Goal: Task Accomplishment & Management: Use online tool/utility

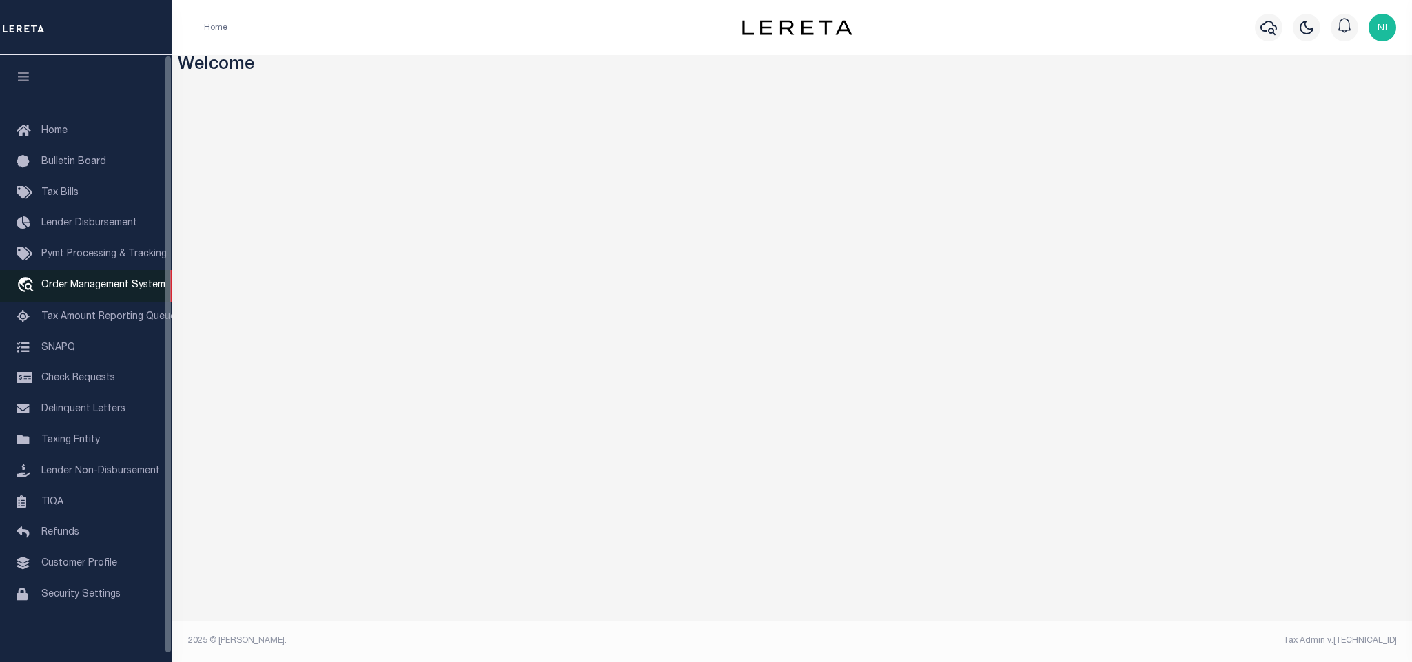
click at [95, 290] on span "Order Management System" at bounding box center [103, 286] width 124 height 10
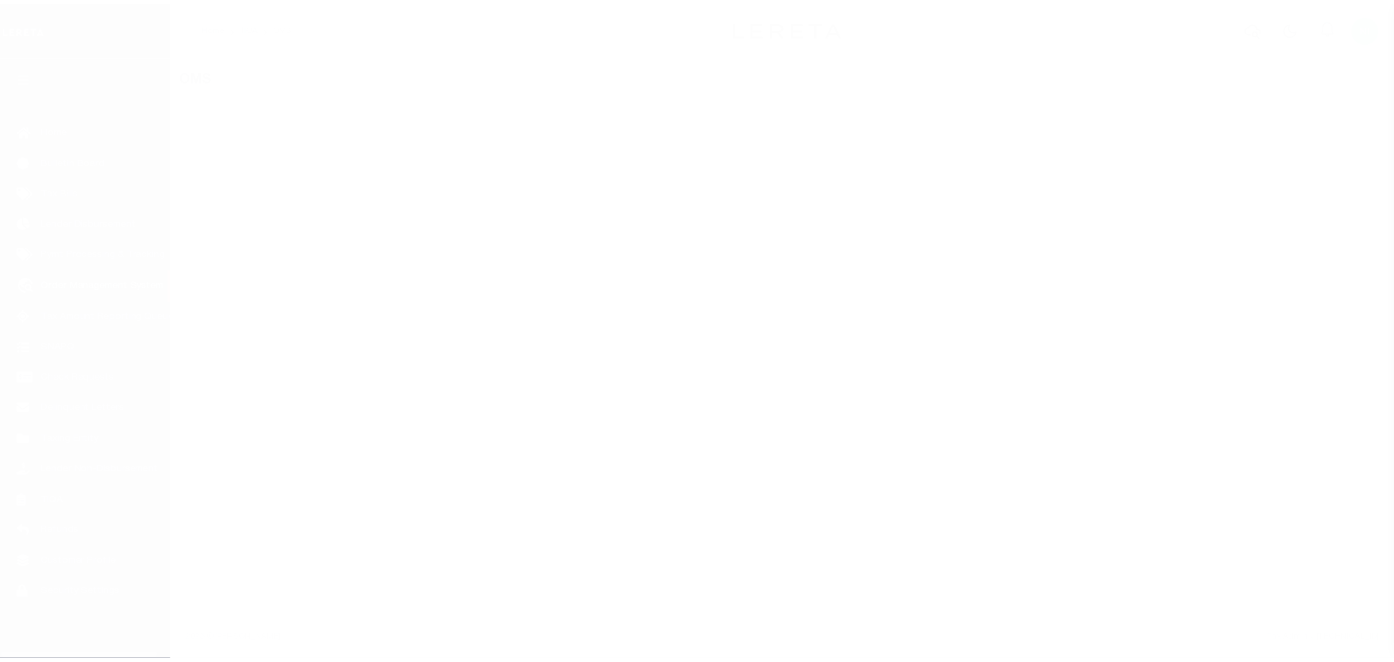
scroll to position [8, 0]
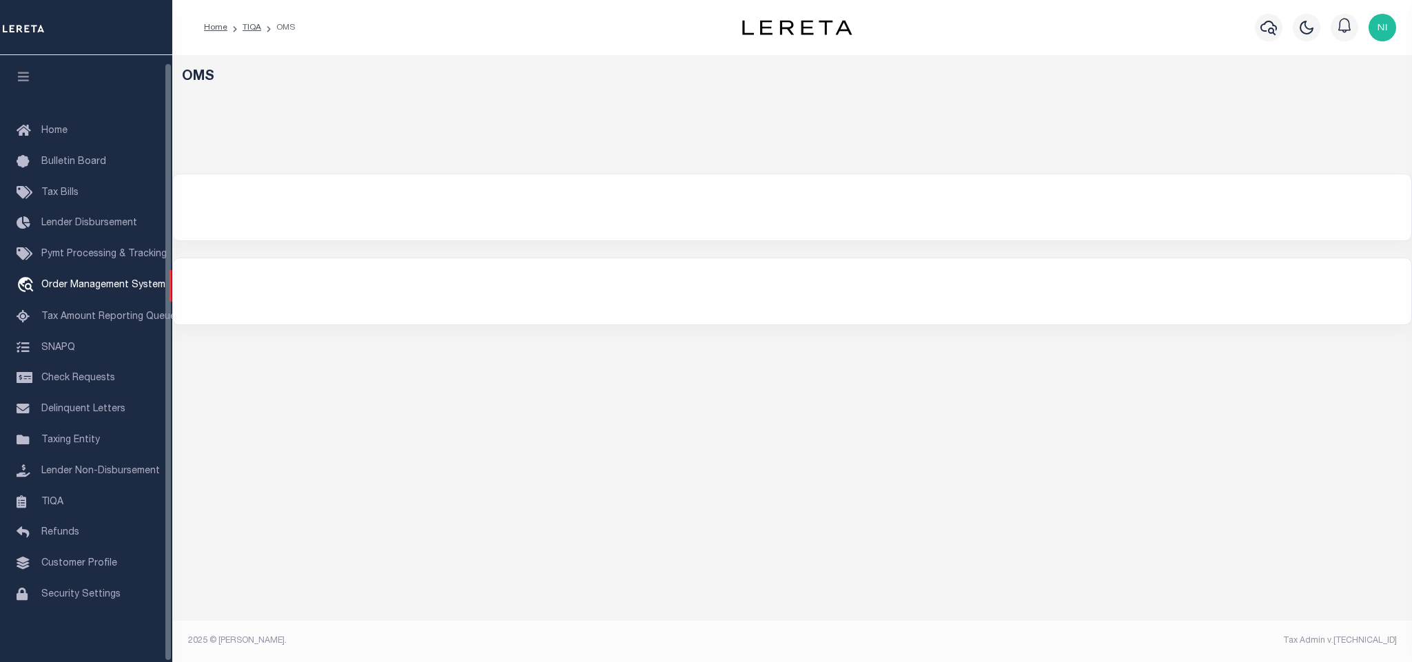
select select "200"
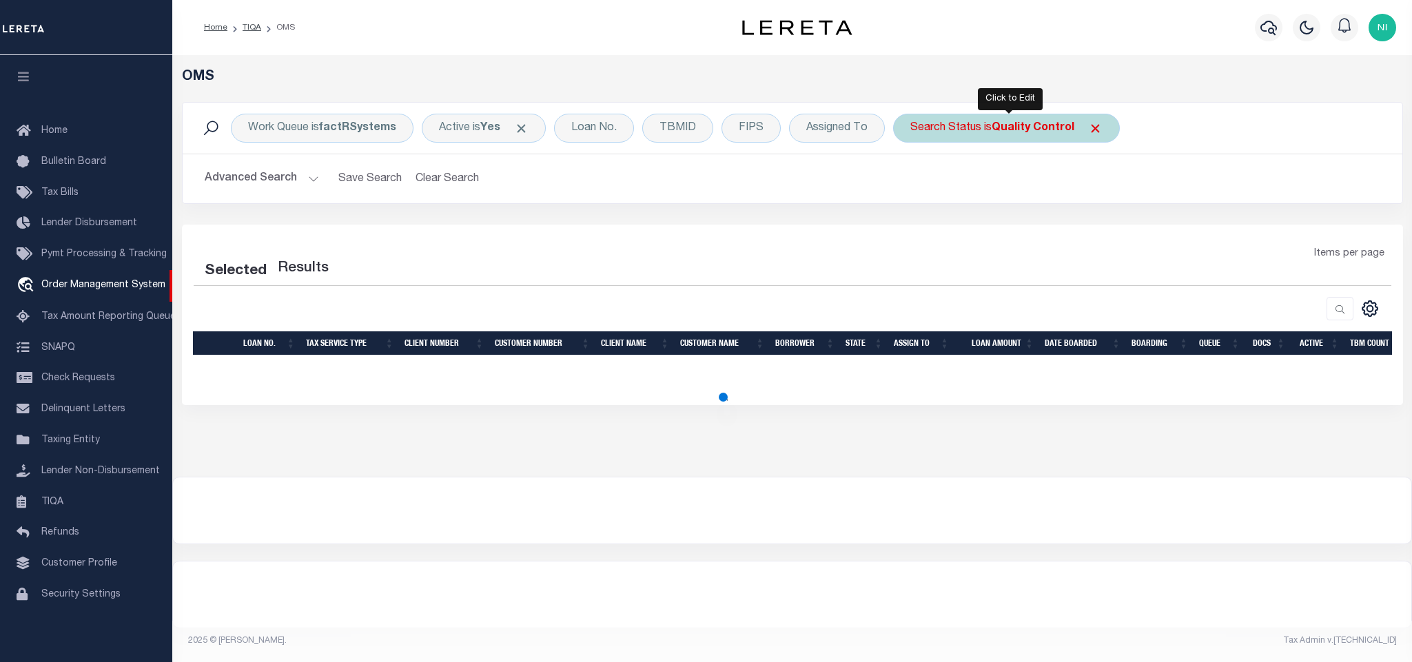
select select "200"
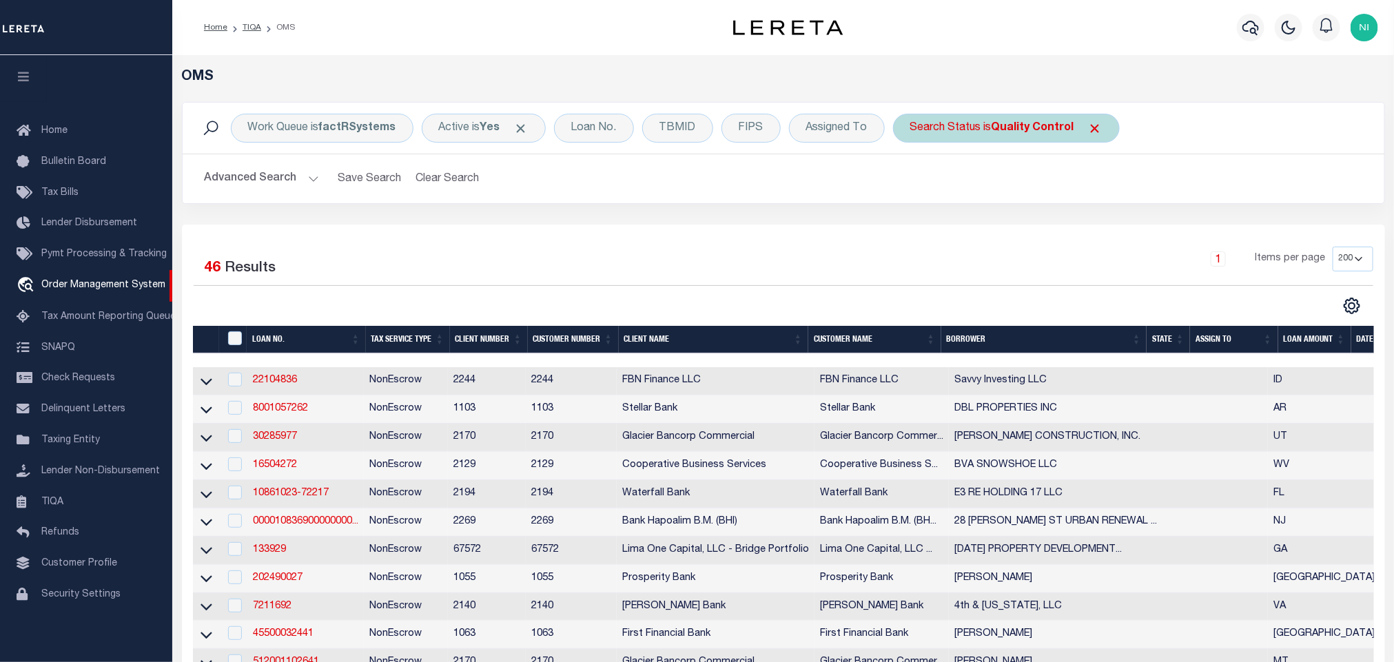
click at [1034, 119] on div "Search Status is Quality Control" at bounding box center [1006, 128] width 227 height 29
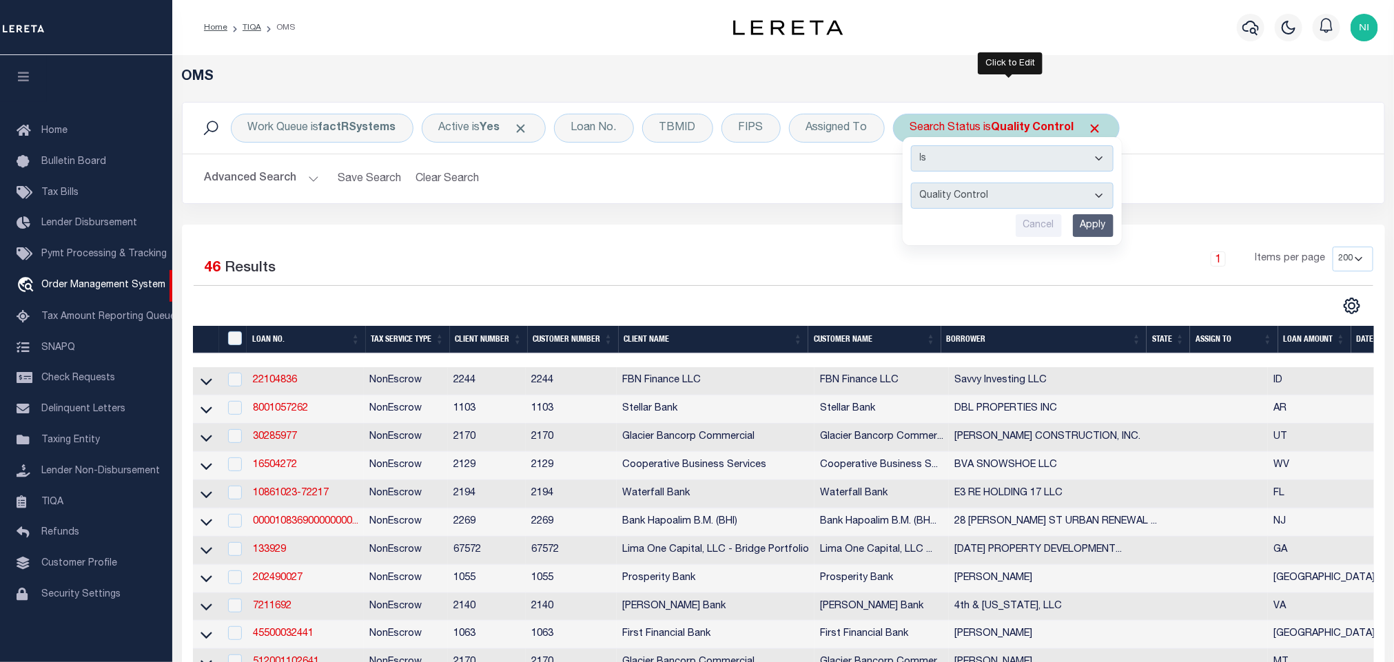
click at [1028, 190] on select "Automated Search Bad Parcel Complete Duplicate Parcel High Dollar Reporting In …" at bounding box center [1012, 196] width 203 height 26
select select "IP"
click at [915, 184] on select "Automated Search Bad Parcel Complete Duplicate Parcel High Dollar Reporting In …" at bounding box center [1012, 196] width 203 height 26
click at [1099, 223] on input "Apply" at bounding box center [1093, 225] width 41 height 23
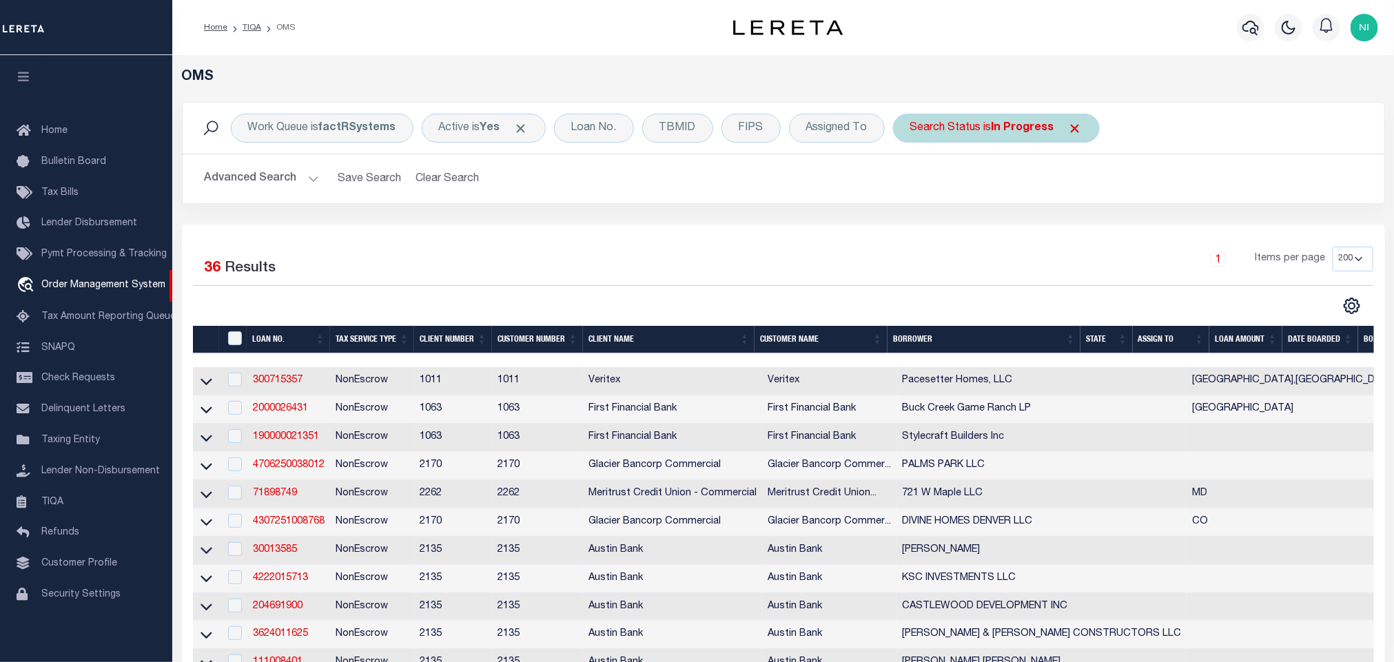
click at [987, 136] on div "Search Status is In Progress" at bounding box center [996, 128] width 207 height 29
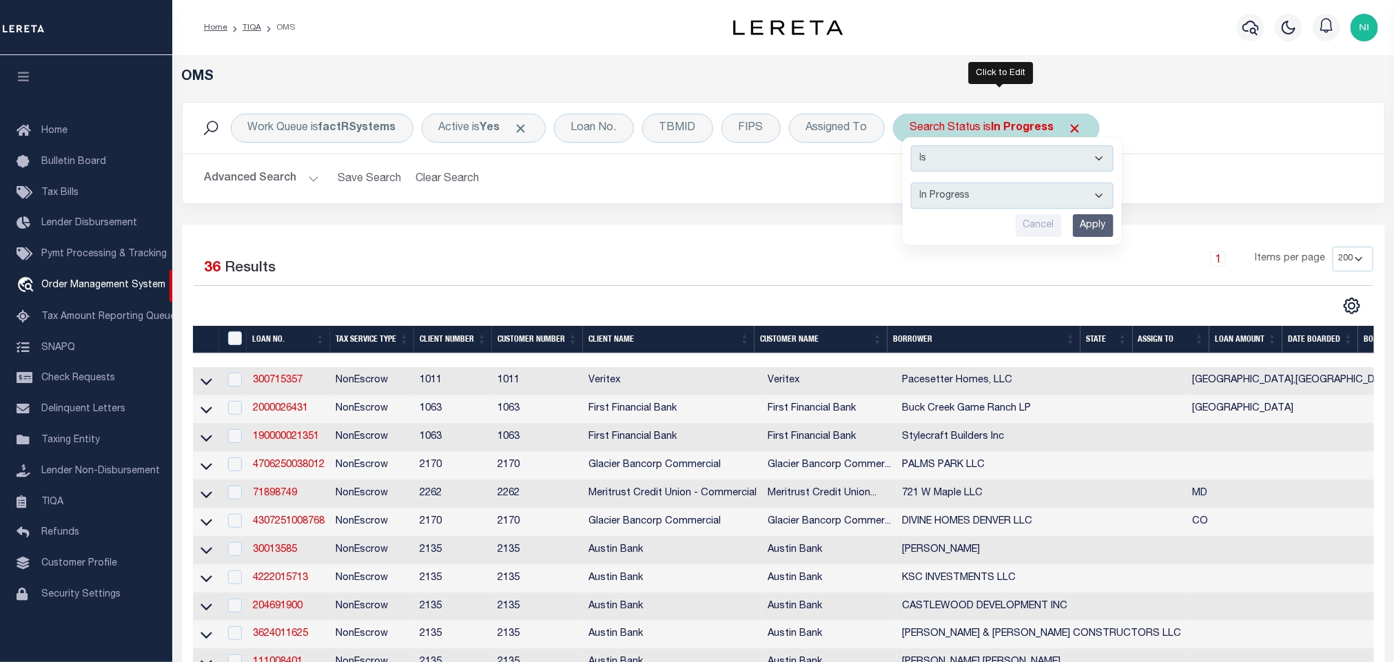
click at [982, 191] on select "Automated Search Bad Parcel Complete Duplicate Parcel High Dollar Reporting In …" at bounding box center [1012, 196] width 203 height 26
select select "RD"
click at [915, 184] on select "Automated Search Bad Parcel Complete Duplicate Parcel High Dollar Reporting In …" at bounding box center [1012, 196] width 203 height 26
click at [1105, 222] on input "Apply" at bounding box center [1093, 225] width 41 height 23
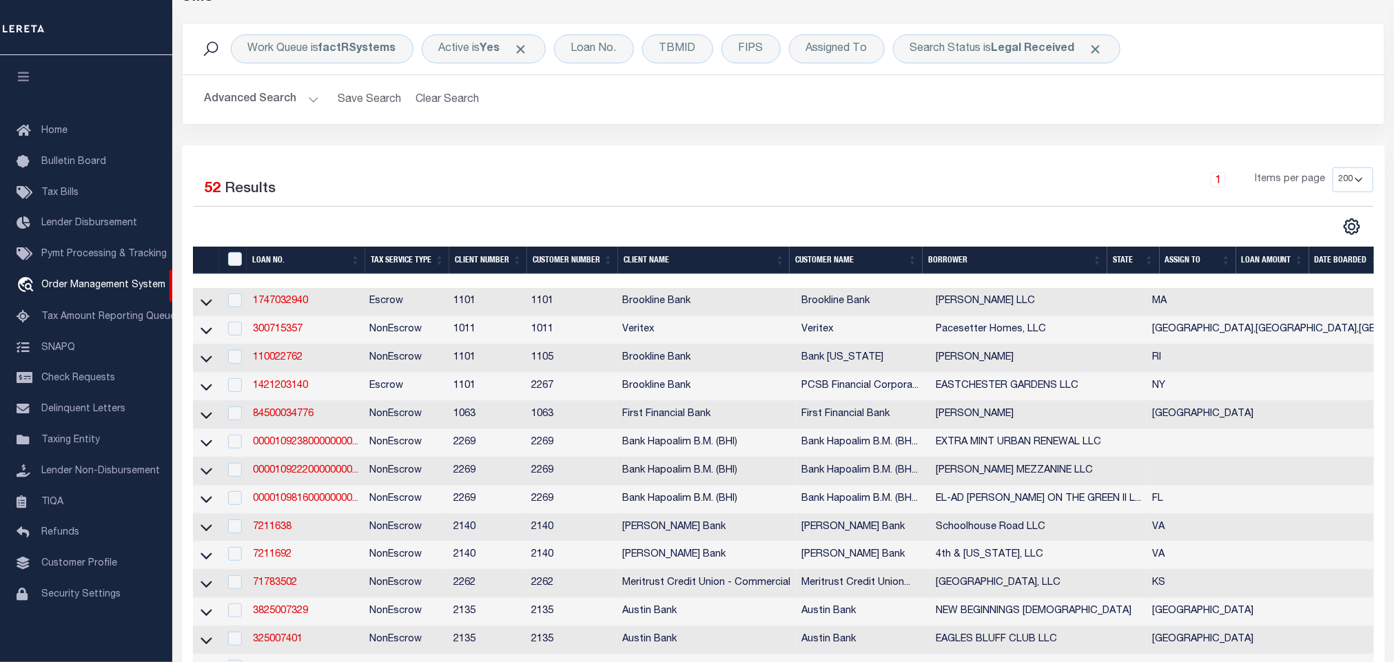
scroll to position [0, 0]
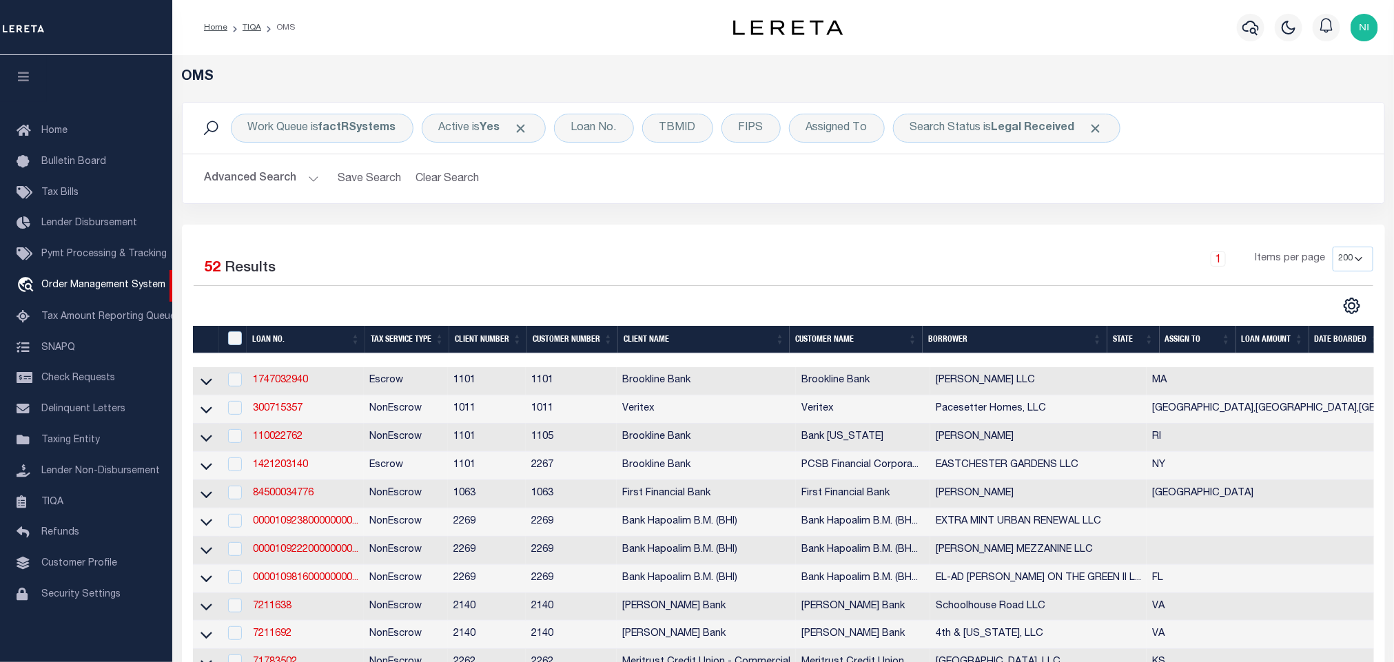
click at [652, 221] on div "Work Queue is factRSystems Active is Yes Loan No. TBMID FIPS Assigned To Search…" at bounding box center [784, 163] width 1224 height 123
click at [977, 133] on div "Search Status is Legal Received" at bounding box center [1006, 128] width 227 height 29
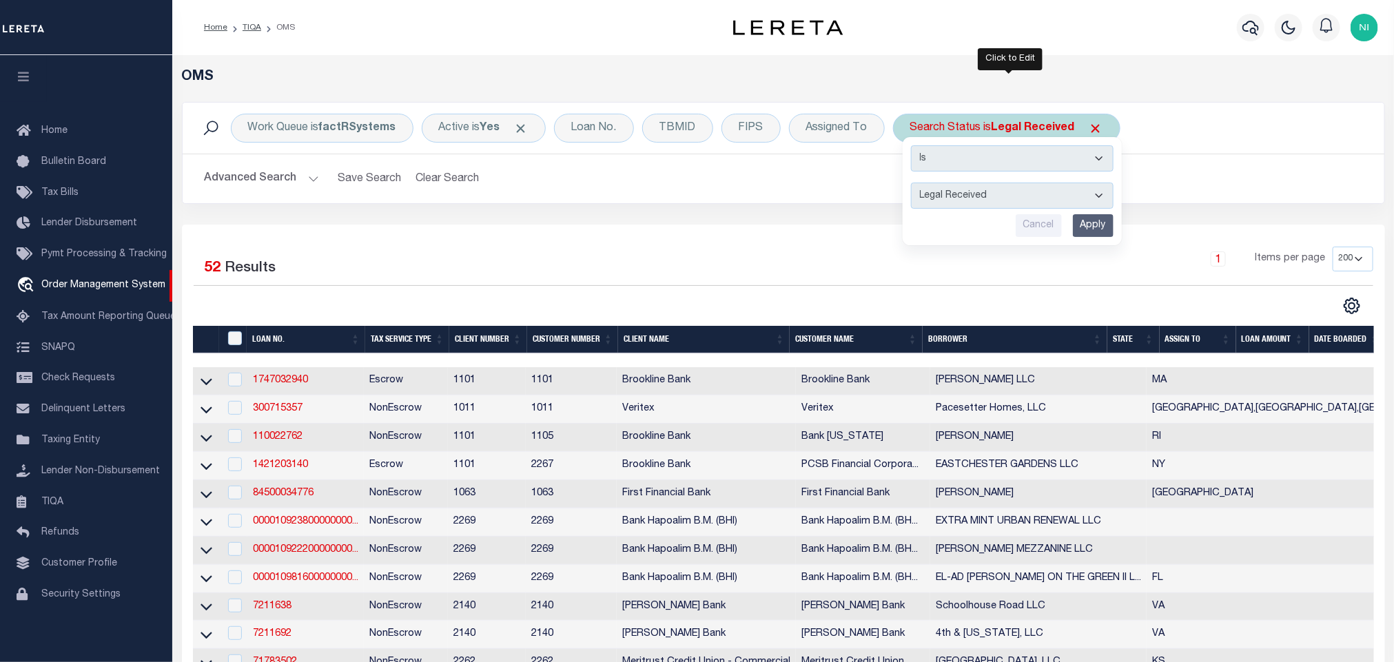
click at [961, 201] on select "Automated Search Bad Parcel Complete Duplicate Parcel High Dollar Reporting In …" at bounding box center [1012, 196] width 203 height 26
select select "IP"
click at [915, 184] on select "Automated Search Bad Parcel Complete Duplicate Parcel High Dollar Reporting In …" at bounding box center [1012, 196] width 203 height 26
click at [1086, 219] on input "Apply" at bounding box center [1093, 225] width 41 height 23
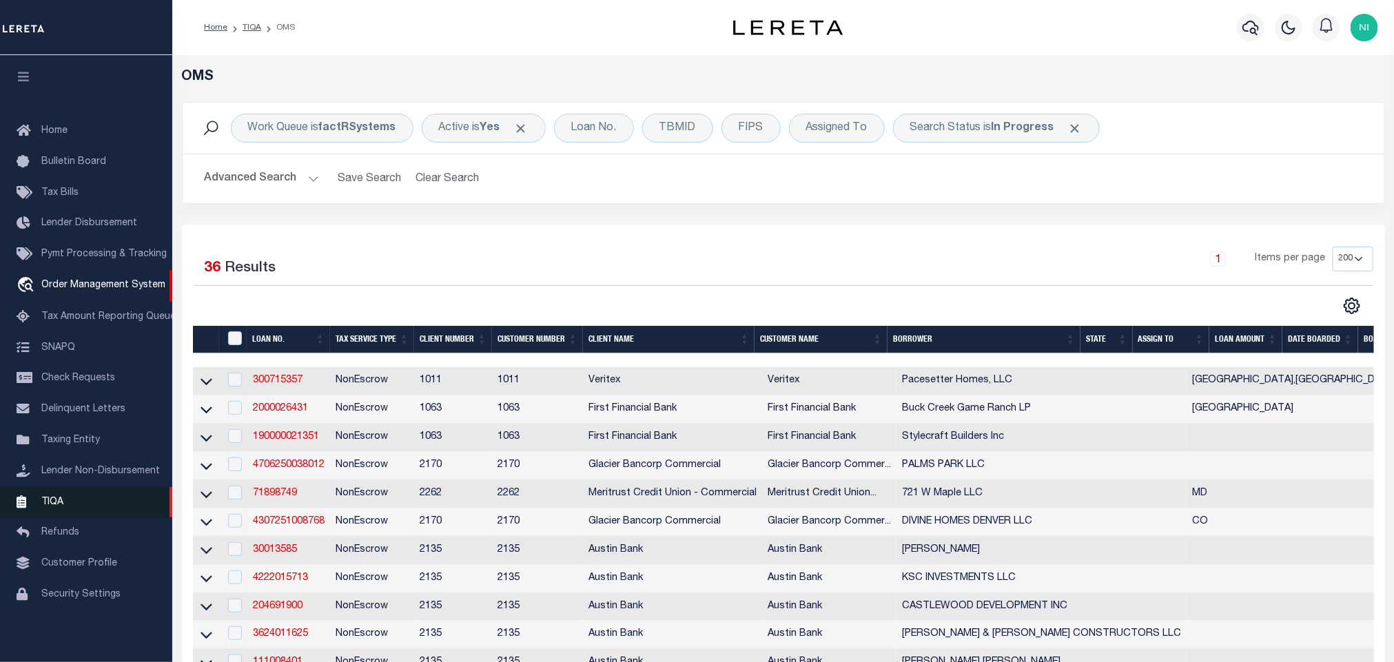
click at [62, 500] on span "TIQA" at bounding box center [52, 502] width 22 height 10
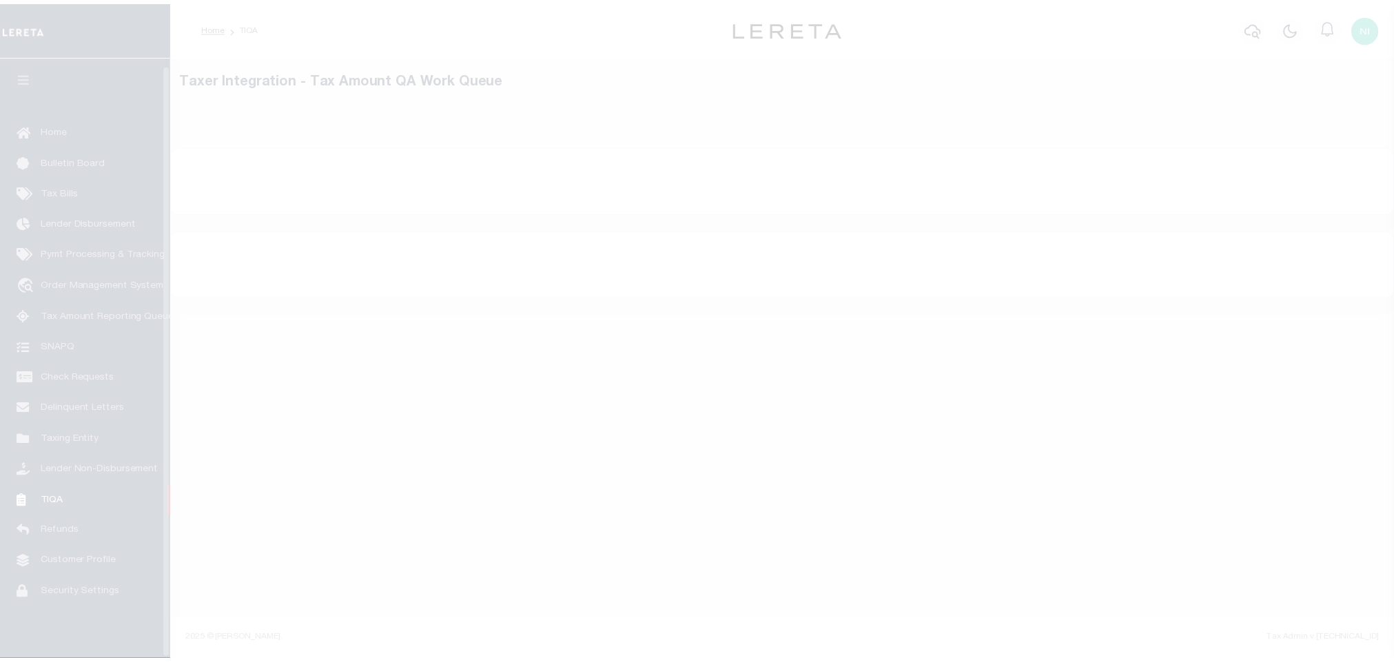
scroll to position [8, 0]
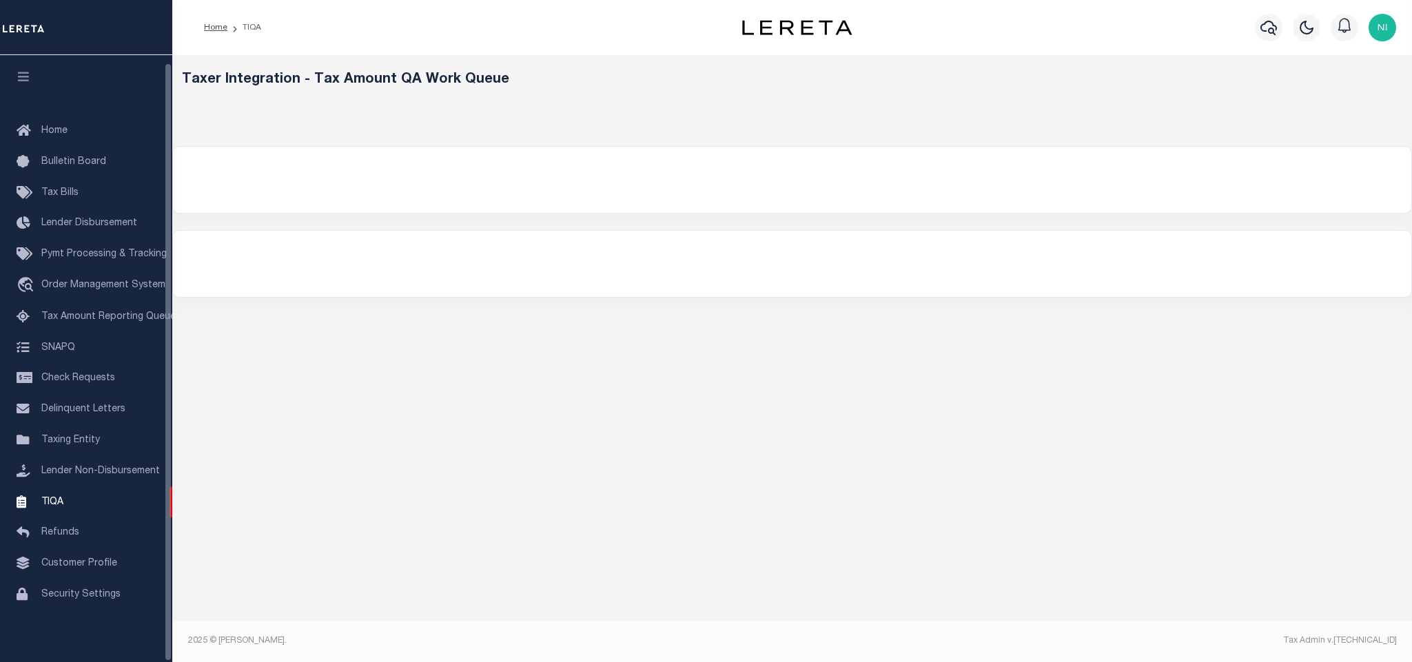
select select "200"
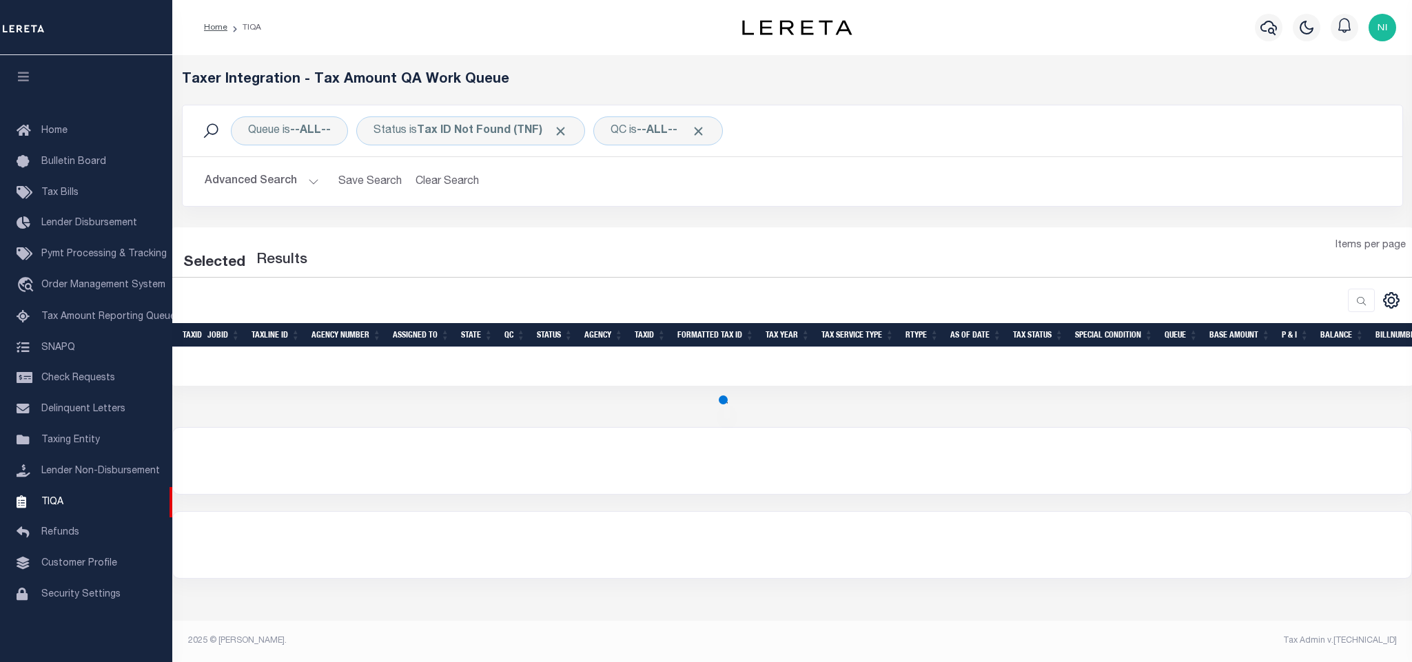
select select "200"
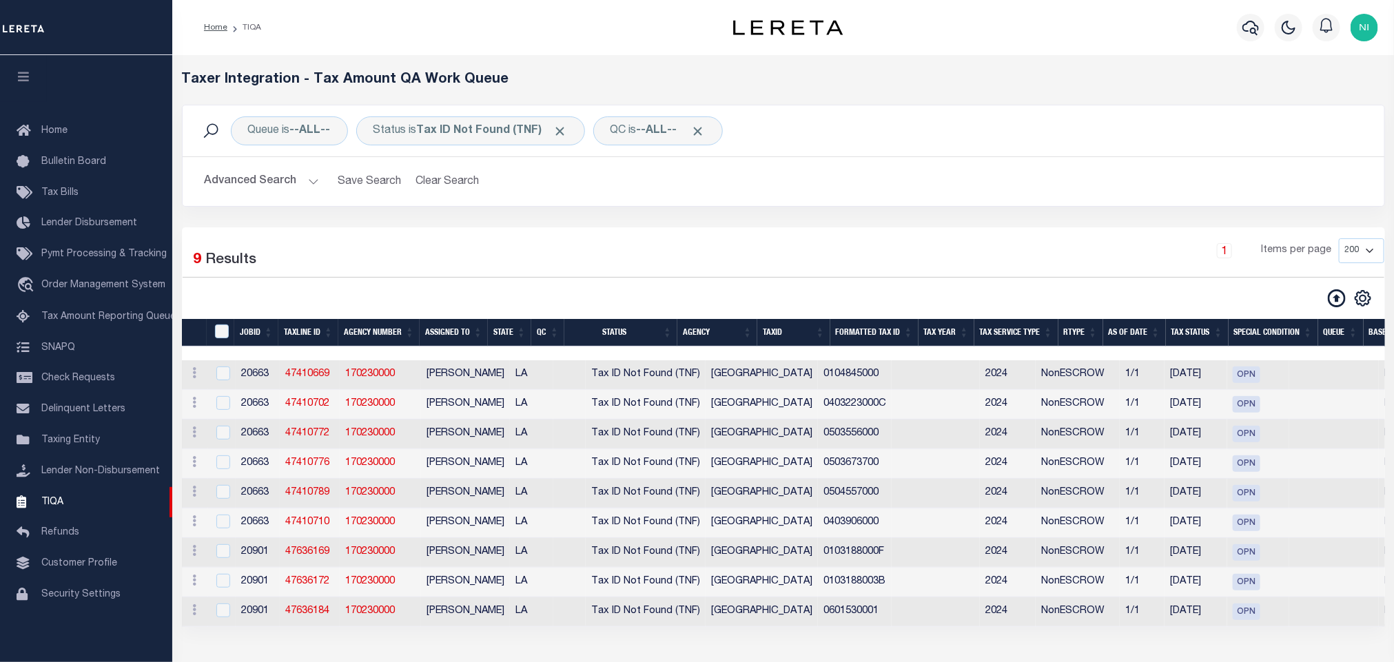
click at [693, 245] on div "1 Items per page 10 25 50 100 200 500 1000 2000" at bounding box center [936, 256] width 897 height 36
